Goal: Navigation & Orientation: Find specific page/section

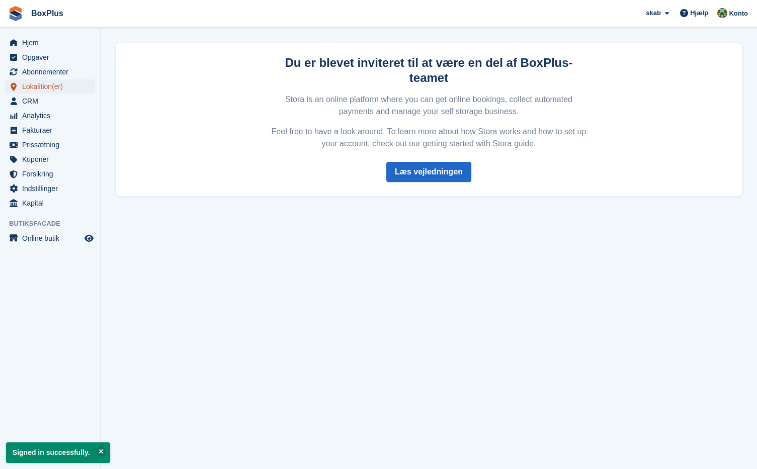
click at [37, 88] on span "Lokalition(er)" at bounding box center [52, 86] width 60 height 14
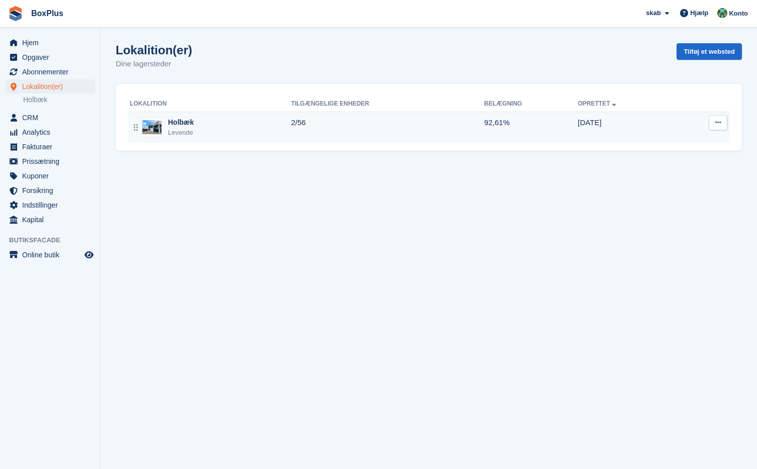
click at [172, 125] on div "Holbæk" at bounding box center [181, 122] width 26 height 11
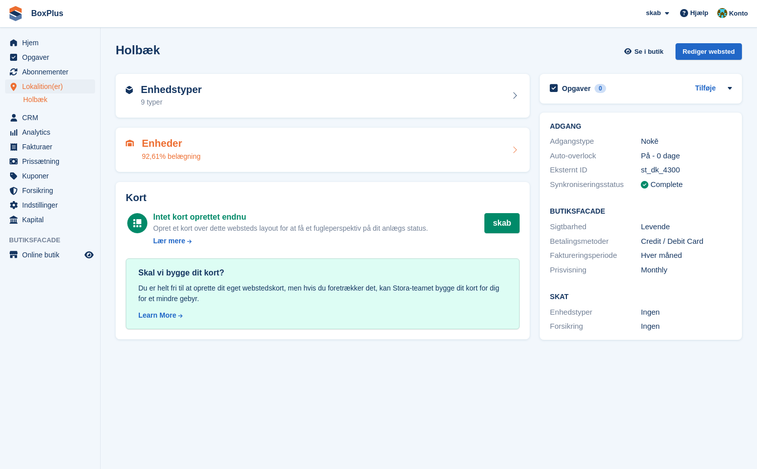
click at [162, 147] on h2 "Enheder" at bounding box center [171, 144] width 59 height 12
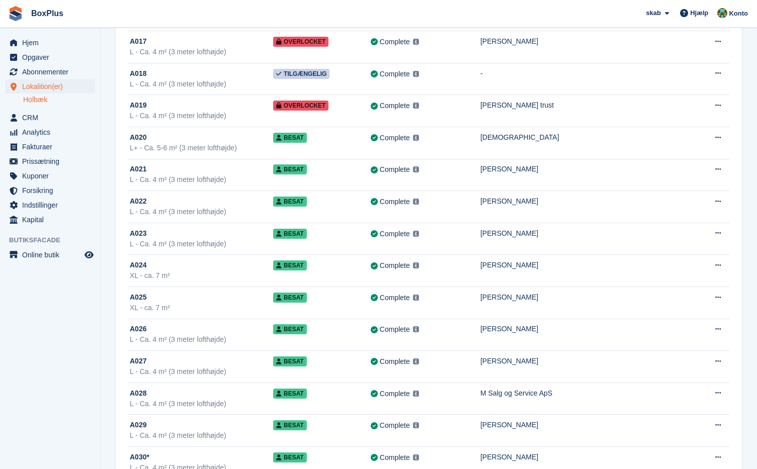
scroll to position [576, 0]
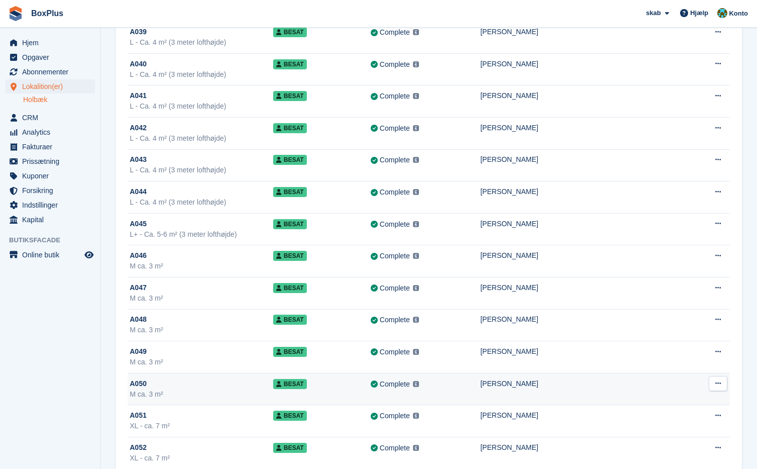
scroll to position [1270, 0]
